Goal: Task Accomplishment & Management: Manage account settings

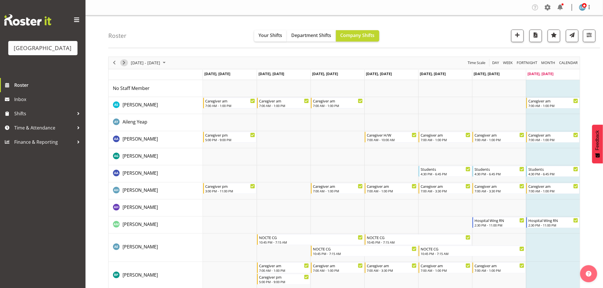
click at [126, 62] on span "Next" at bounding box center [124, 62] width 7 height 7
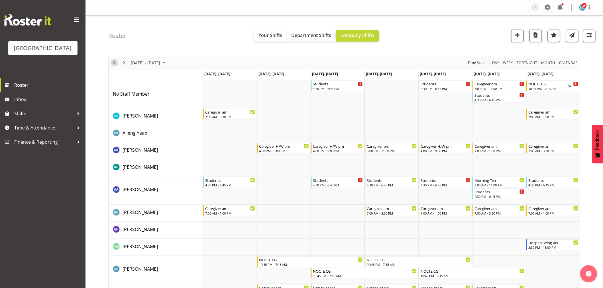
click at [114, 60] on span "Previous" at bounding box center [114, 62] width 7 height 7
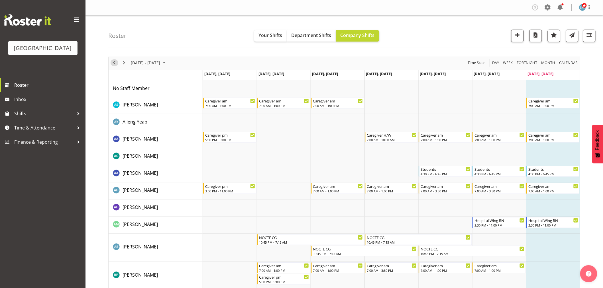
click at [113, 61] on span "Previous" at bounding box center [114, 62] width 7 height 7
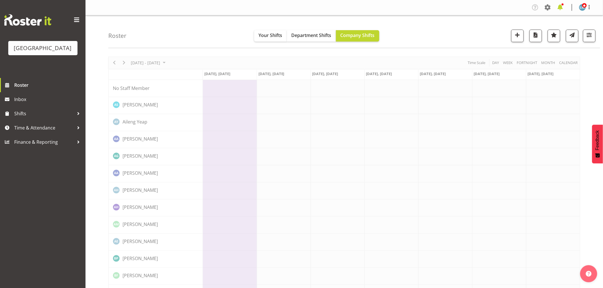
click at [560, 7] on span at bounding box center [560, 7] width 9 height 9
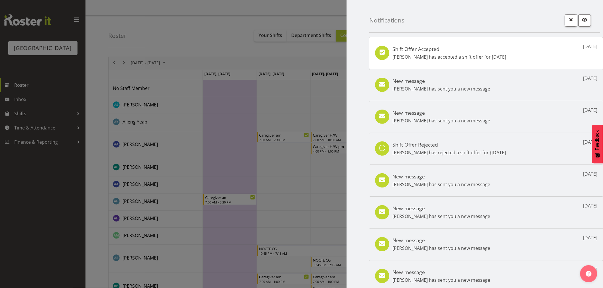
click at [505, 54] on div "Shift Offer Accepted Ruth Flavell has accepted a shift offer for 7th Oct 2 days…" at bounding box center [486, 53] width 234 height 32
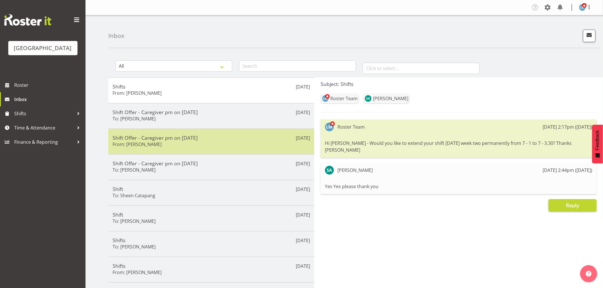
click at [201, 136] on h5 "Shift Offer - Caregiver pm on 07/10/25" at bounding box center [211, 138] width 197 height 6
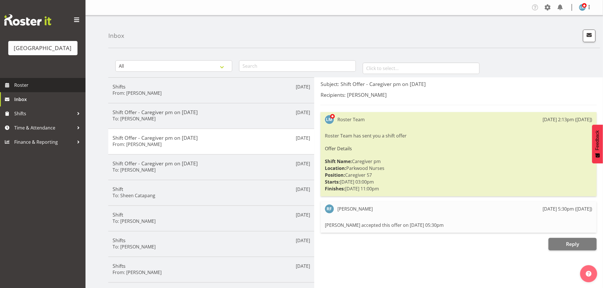
click at [22, 89] on span "Roster" at bounding box center [48, 85] width 68 height 9
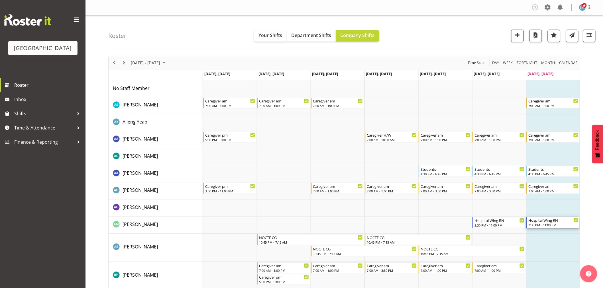
click at [534, 225] on div "2:30 PM - 11:00 PM" at bounding box center [553, 225] width 50 height 5
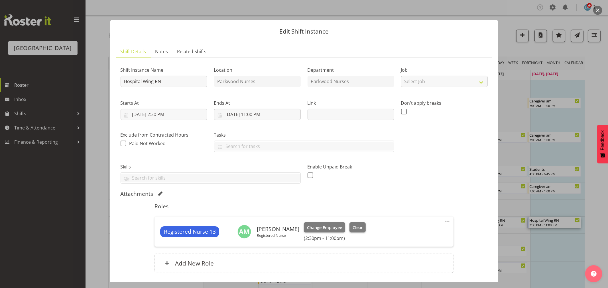
click at [30, 247] on div at bounding box center [304, 144] width 608 height 288
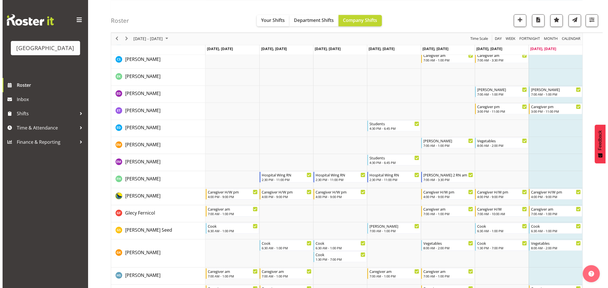
scroll to position [443, 0]
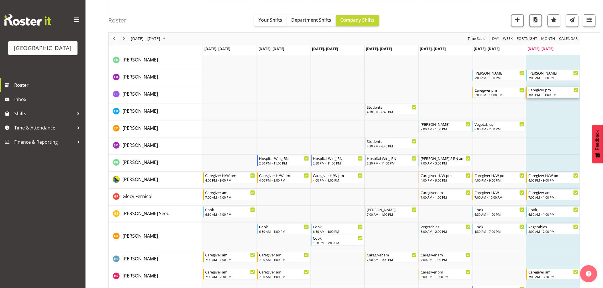
click at [558, 94] on div "3:00 PM - 11:00 PM" at bounding box center [553, 95] width 50 height 5
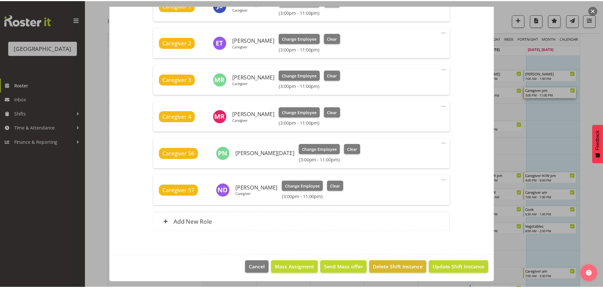
scroll to position [163, 0]
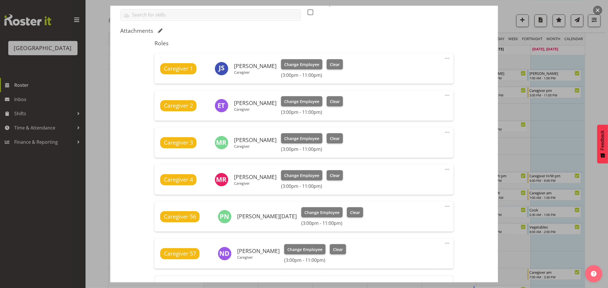
click at [30, 209] on div at bounding box center [304, 144] width 608 height 288
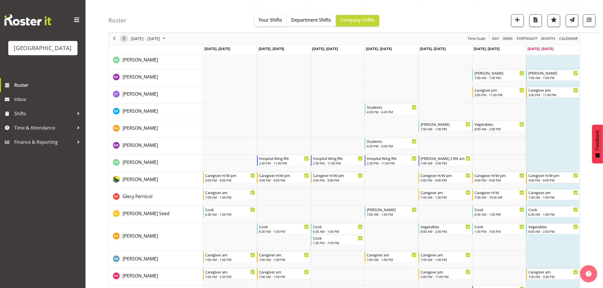
drag, startPoint x: 124, startPoint y: 39, endPoint x: 375, endPoint y: 129, distance: 266.8
click at [124, 39] on span "Next" at bounding box center [124, 38] width 7 height 7
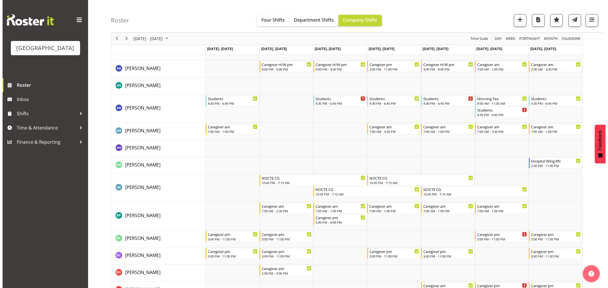
scroll to position [95, 0]
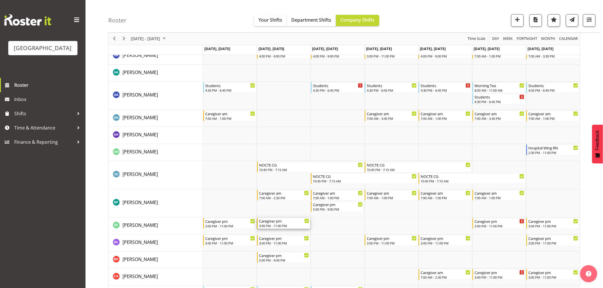
click at [274, 226] on div "3:00 PM - 11:00 PM" at bounding box center [284, 226] width 50 height 5
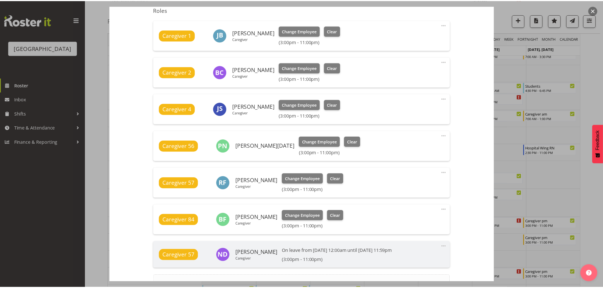
scroll to position [190, 0]
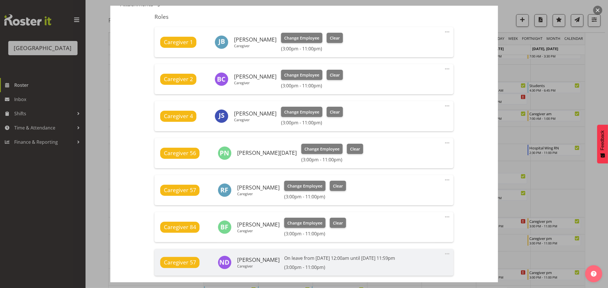
click at [31, 232] on div at bounding box center [304, 144] width 608 height 288
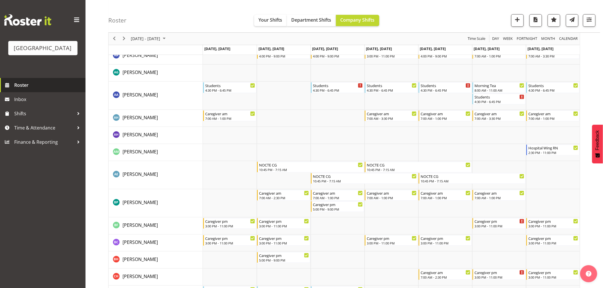
click at [23, 89] on span "Roster" at bounding box center [48, 85] width 68 height 9
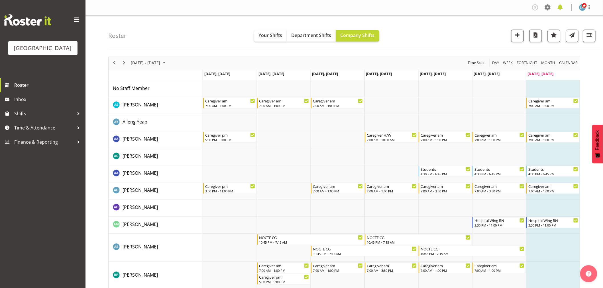
click at [561, 8] on span at bounding box center [560, 7] width 9 height 9
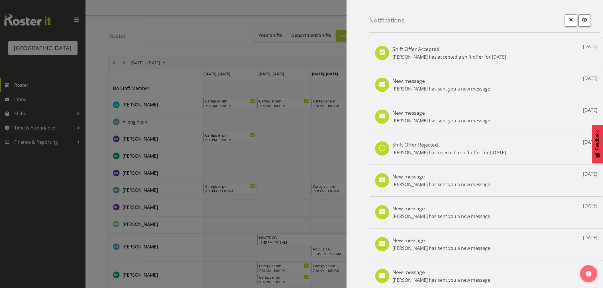
click at [538, 89] on div "New message Nancy D'mello has sent you a new message 2 days ago" at bounding box center [486, 85] width 234 height 32
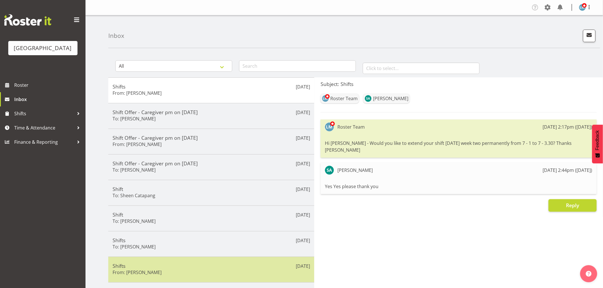
click at [164, 273] on div "Shifts From: Nancy D'mello" at bounding box center [211, 270] width 197 height 14
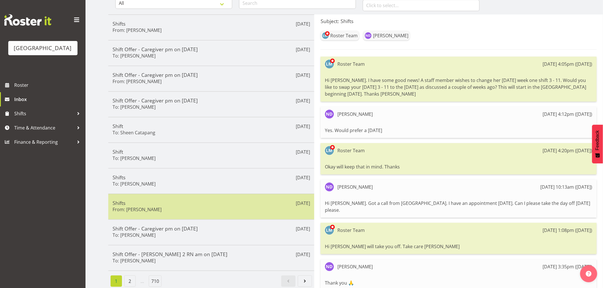
scroll to position [63, 0]
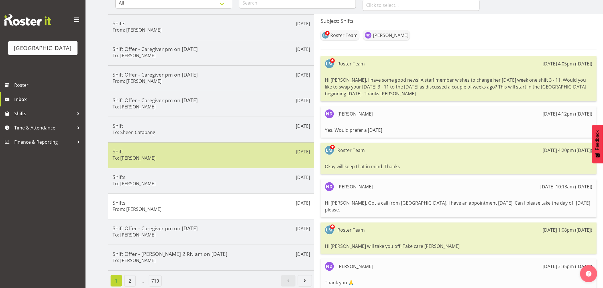
click at [172, 155] on div "Shift To: Mandy Robertson" at bounding box center [211, 155] width 197 height 14
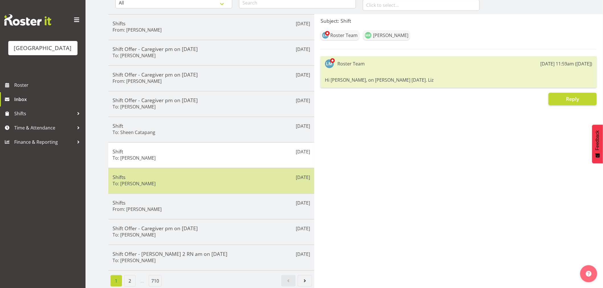
click at [172, 173] on div "Oct 2nd Shifts To: Liz Schofield" at bounding box center [211, 181] width 206 height 26
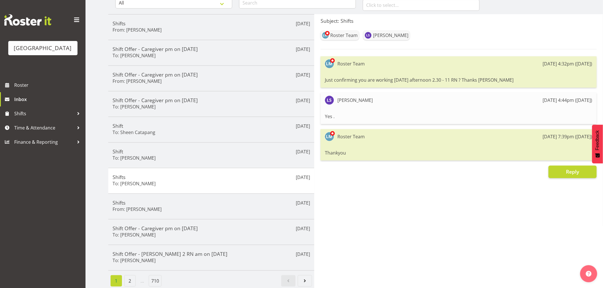
click at [41, 223] on div "Parkwood Retirement Village Roster Inbox Shifts Time & Attendance Finance & Rep…" at bounding box center [42, 144] width 85 height 288
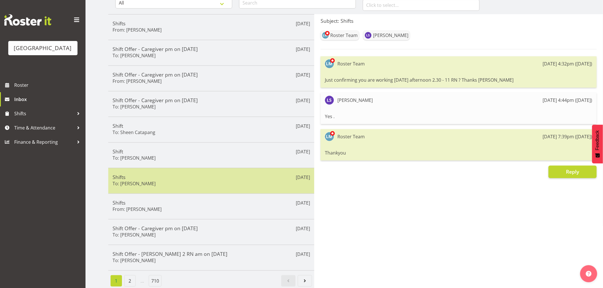
scroll to position [70, 0]
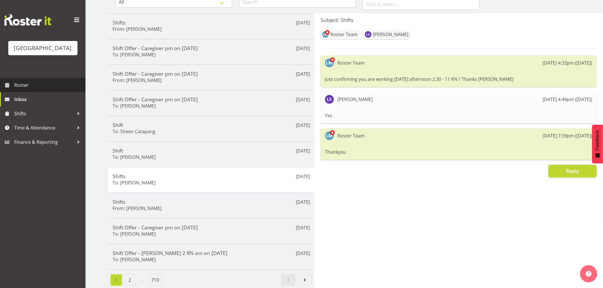
click at [29, 89] on span "Roster" at bounding box center [48, 85] width 68 height 9
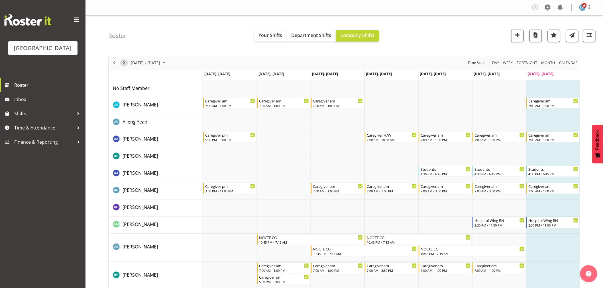
click at [123, 63] on span "Next" at bounding box center [124, 62] width 7 height 7
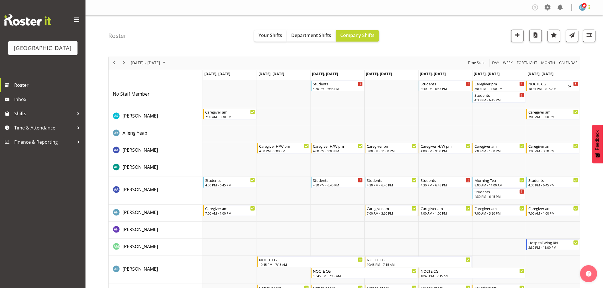
click at [590, 4] on span at bounding box center [589, 7] width 7 height 7
click at [581, 30] on link "Log Out" at bounding box center [565, 30] width 55 height 10
